Goal: Navigation & Orientation: Find specific page/section

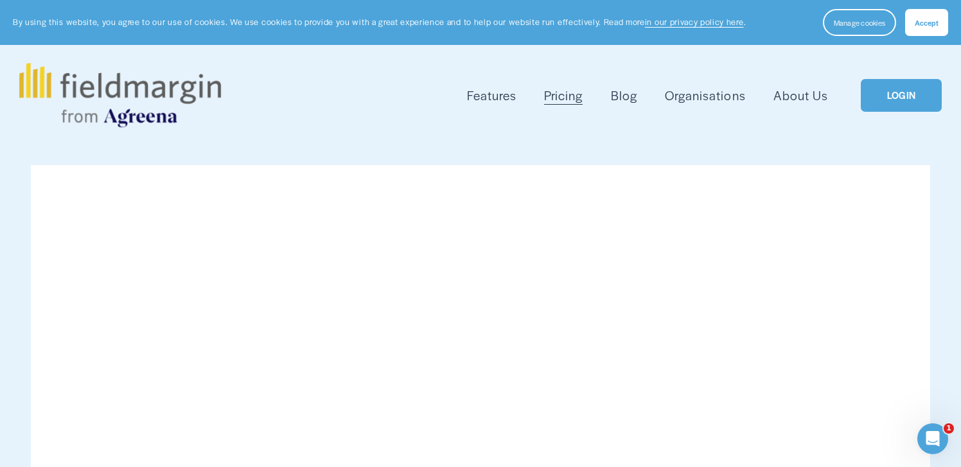
click at [944, 84] on div "Skip to Content Features Mapping" at bounding box center [480, 95] width 961 height 101
click at [920, 93] on link "LOGIN" at bounding box center [901, 95] width 81 height 33
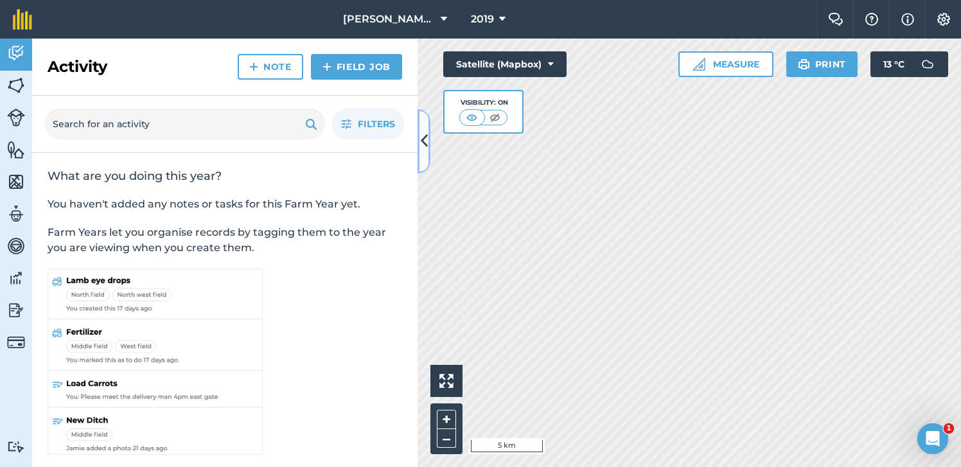
click at [422, 138] on icon at bounding box center [424, 141] width 7 height 22
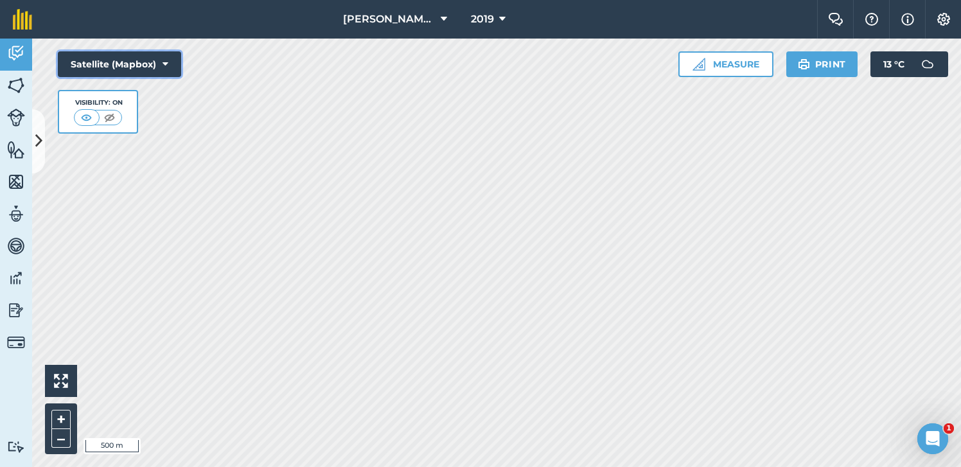
click at [166, 63] on icon at bounding box center [166, 64] width 6 height 13
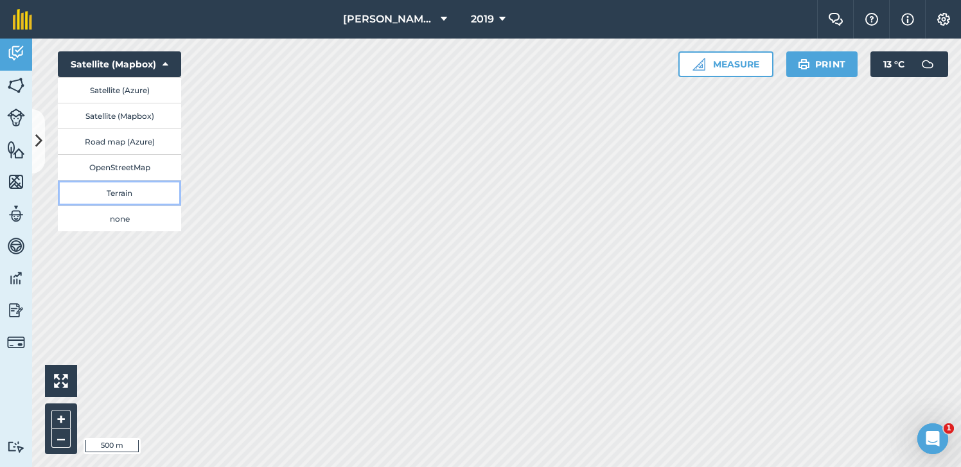
click at [143, 188] on button "Terrain" at bounding box center [119, 193] width 123 height 26
